Goal: Check status: Check status

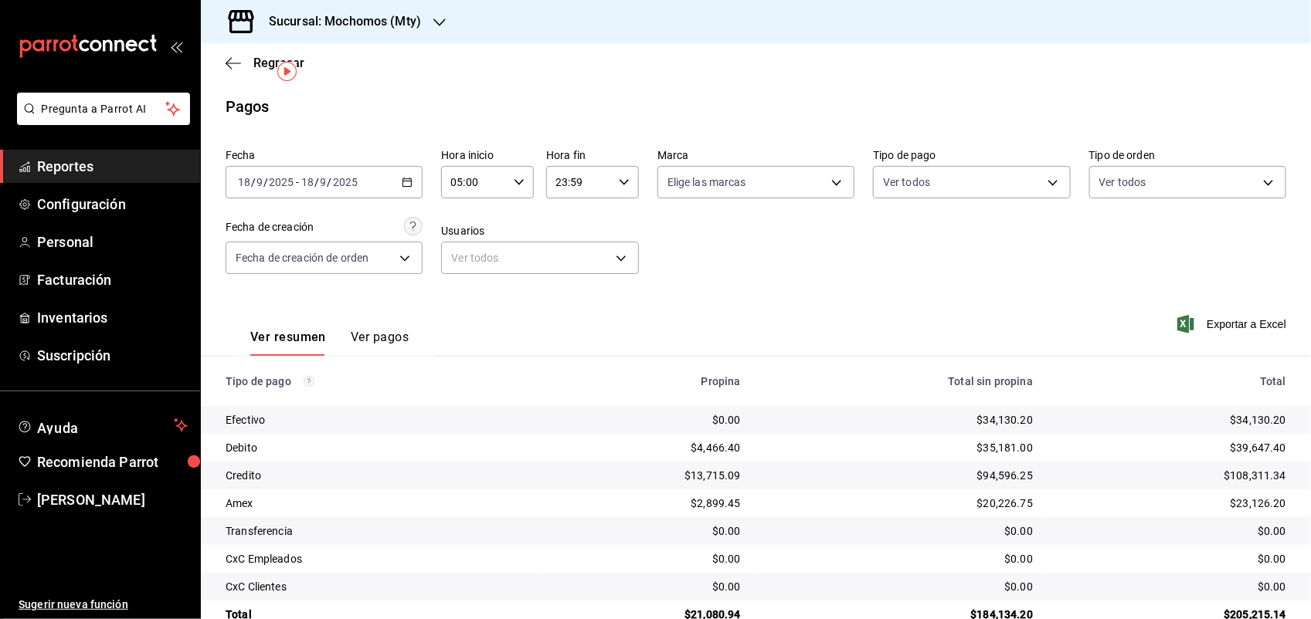
scroll to position [35, 0]
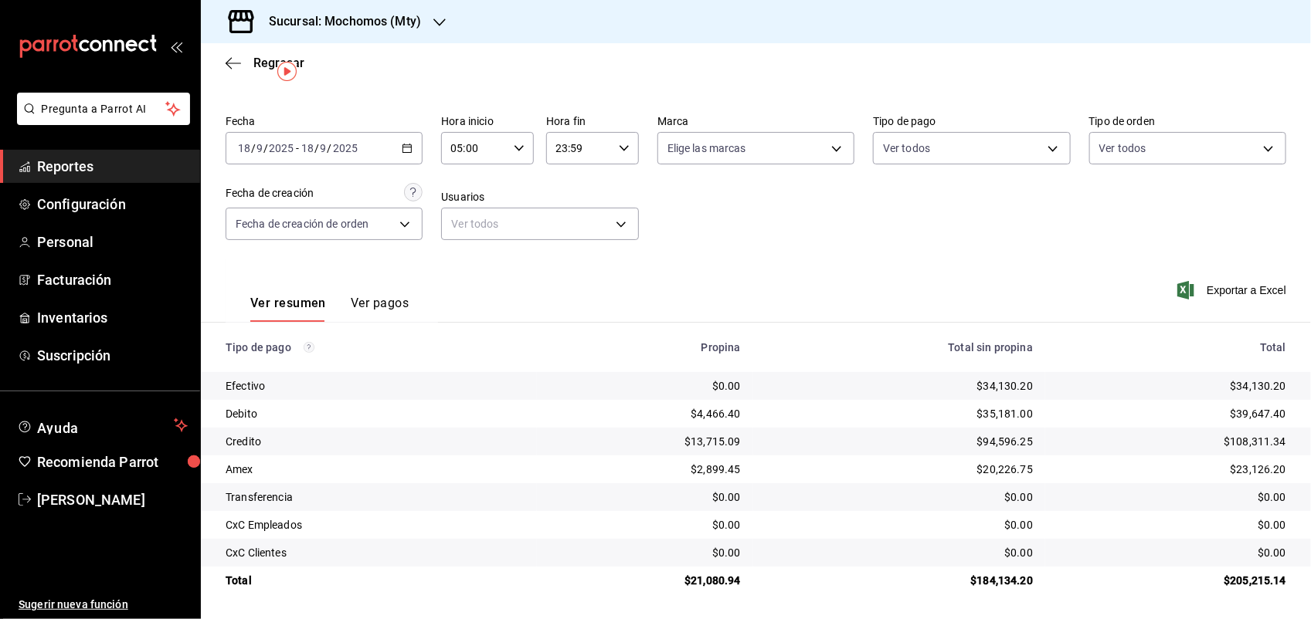
click at [399, 153] on div "[DATE] [DATE] - [DATE] [DATE]" at bounding box center [324, 148] width 197 height 32
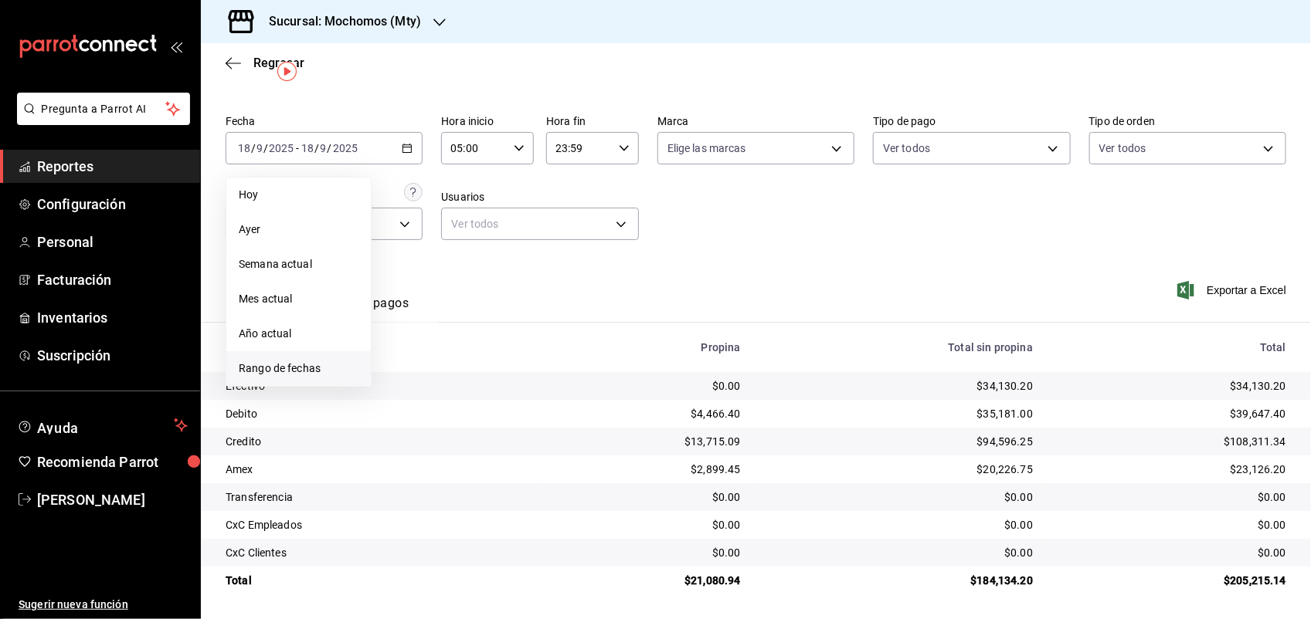
click at [290, 363] on span "Rango de fechas" at bounding box center [299, 369] width 120 height 16
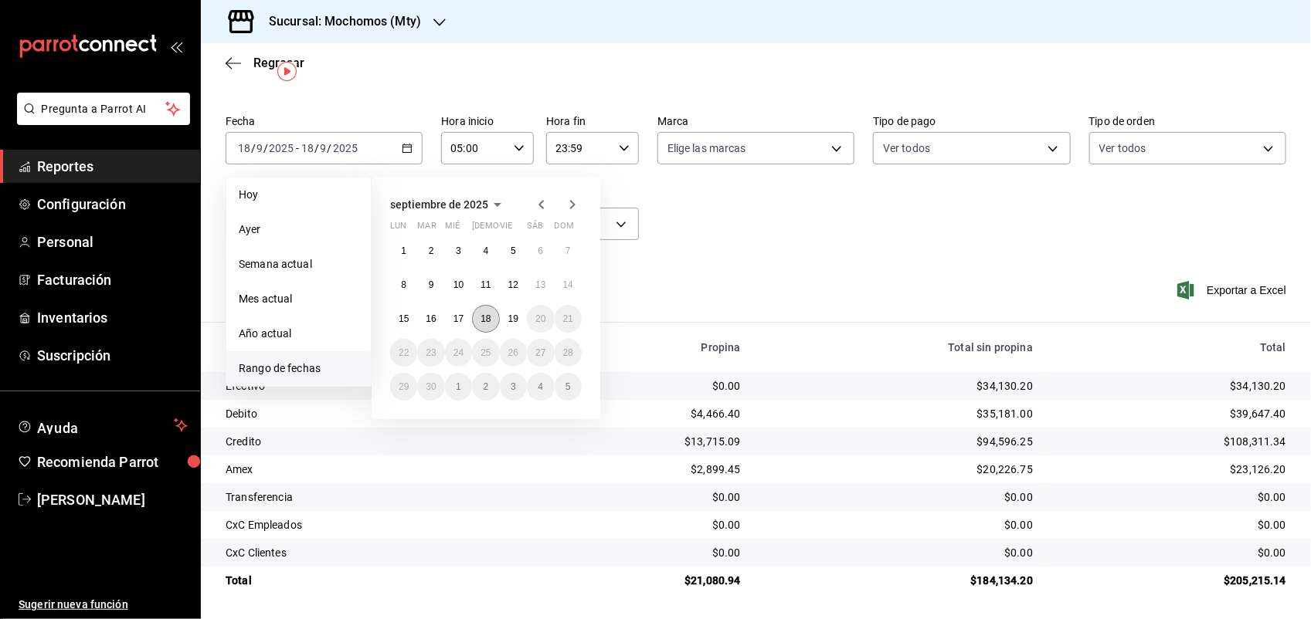
click at [485, 315] on abbr "18" at bounding box center [485, 319] width 10 height 11
click at [504, 321] on button "19" at bounding box center [513, 319] width 27 height 28
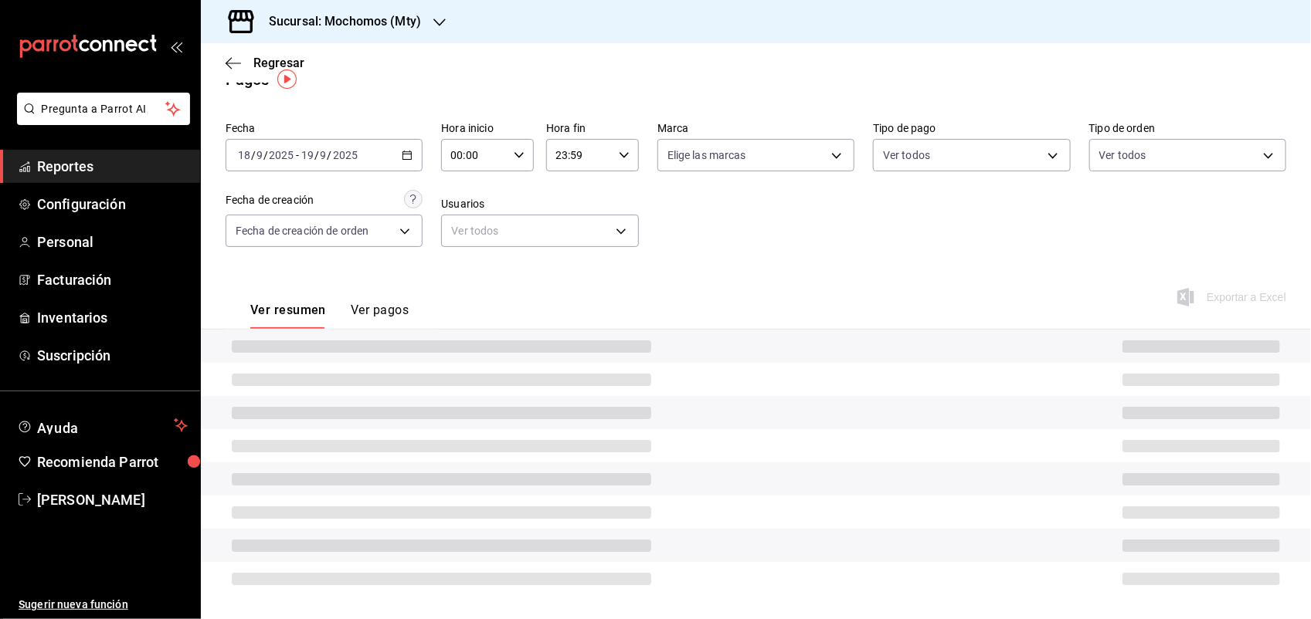
click at [521, 156] on div "00:00 Hora inicio" at bounding box center [487, 155] width 93 height 32
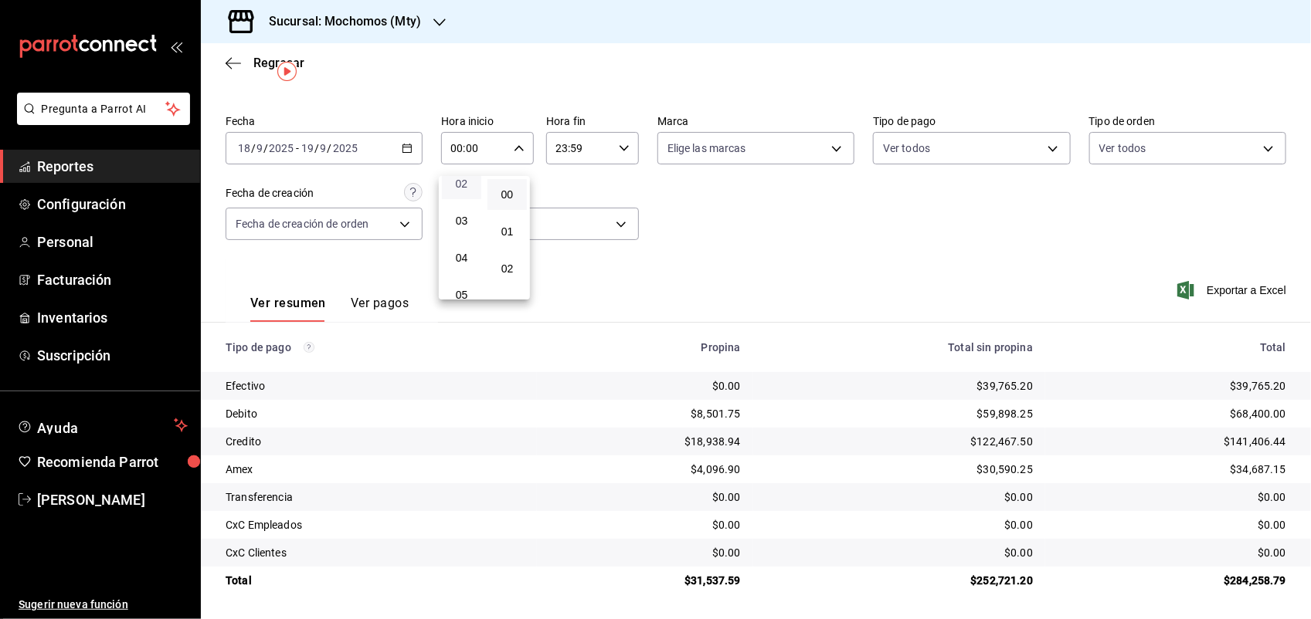
scroll to position [193, 0]
click at [462, 190] on button "05" at bounding box center [461, 186] width 39 height 31
type input "05:00"
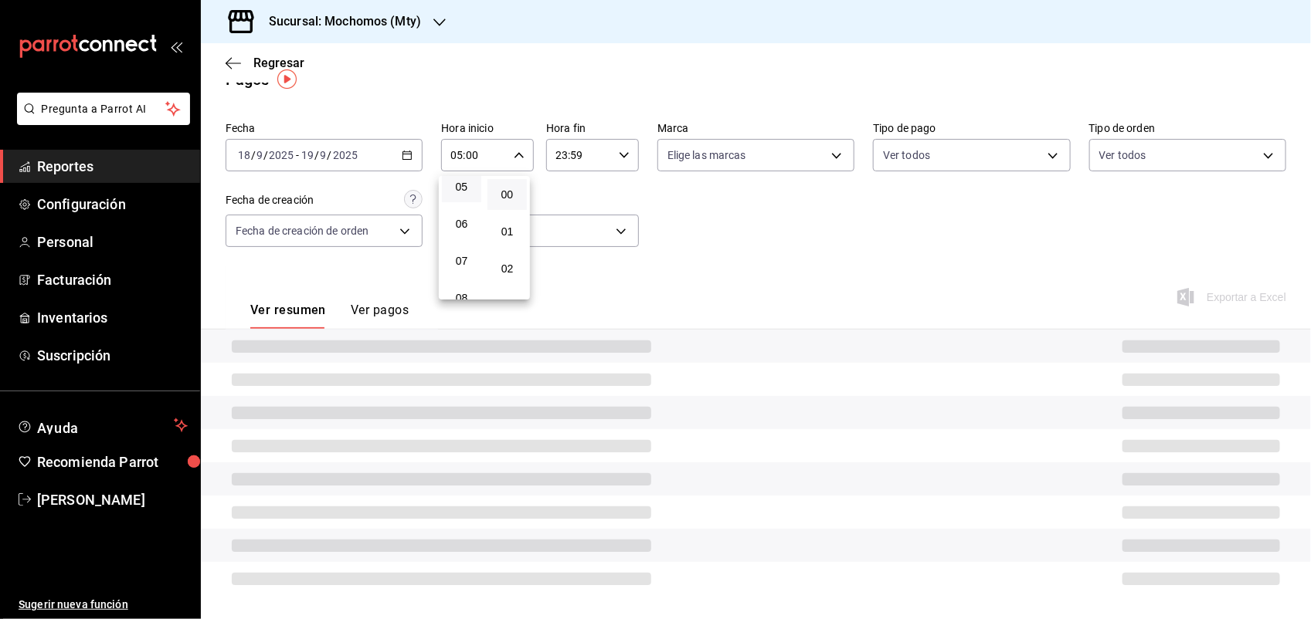
click at [728, 261] on div at bounding box center [655, 309] width 1311 height 619
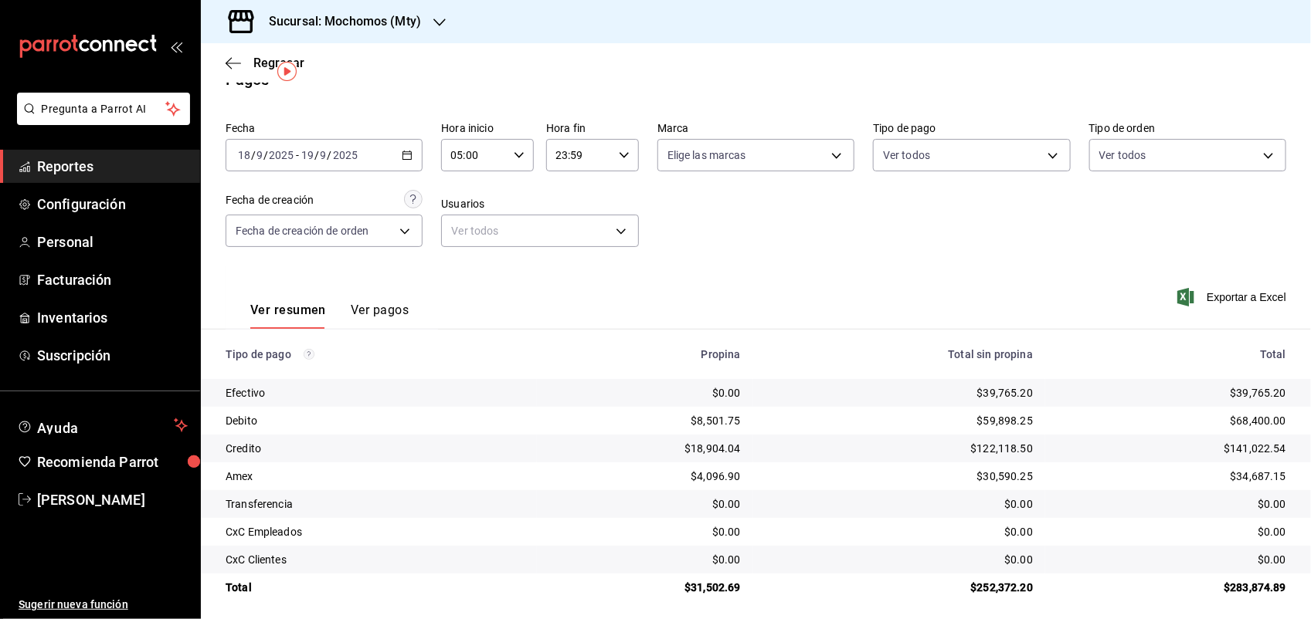
scroll to position [35, 0]
